Goal: Task Accomplishment & Management: Manage account settings

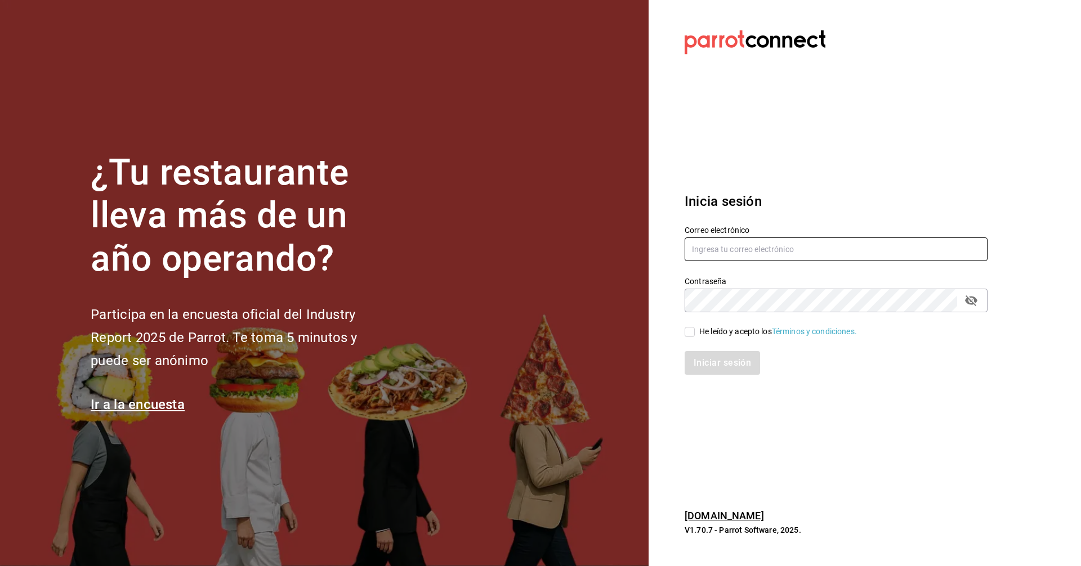
click at [538, 257] on input "text" at bounding box center [836, 250] width 303 height 24
type input "lotus@coffeesociety.com.mx"
click at [538, 330] on input "He leído y acepto los Términos y condiciones." at bounding box center [690, 332] width 10 height 10
checkbox input "true"
click at [538, 365] on button "Iniciar sesión" at bounding box center [723, 363] width 77 height 24
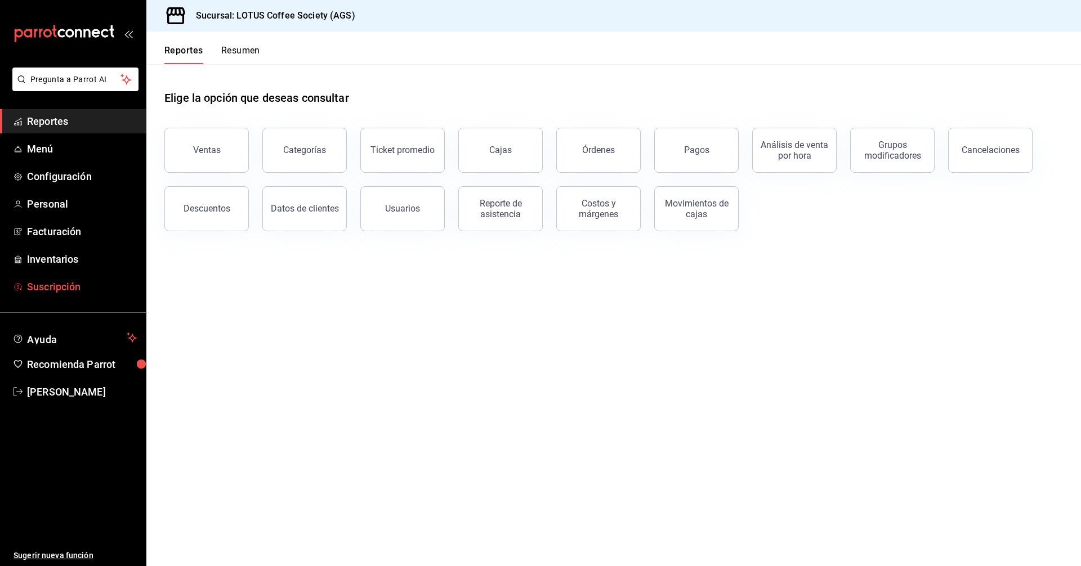
click at [56, 286] on span "Suscripción" at bounding box center [82, 286] width 110 height 15
